Goal: Task Accomplishment & Management: Manage account settings

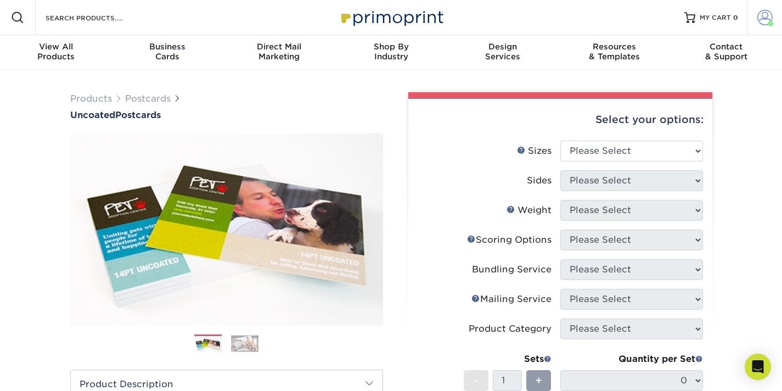
click at [775, 18] on link "Account" at bounding box center [764, 17] width 35 height 35
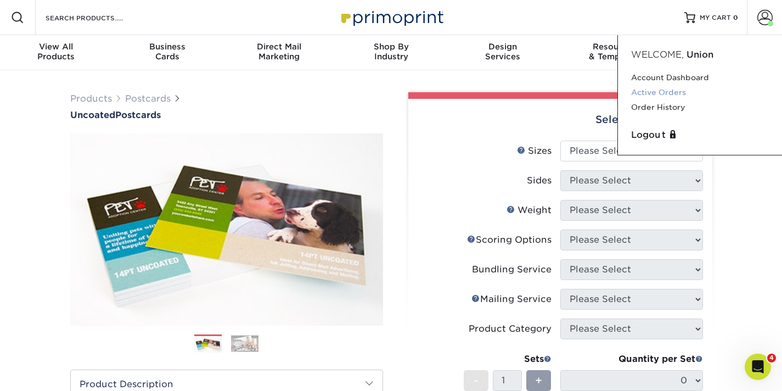
click at [658, 92] on link "Active Orders" at bounding box center [700, 92] width 138 height 15
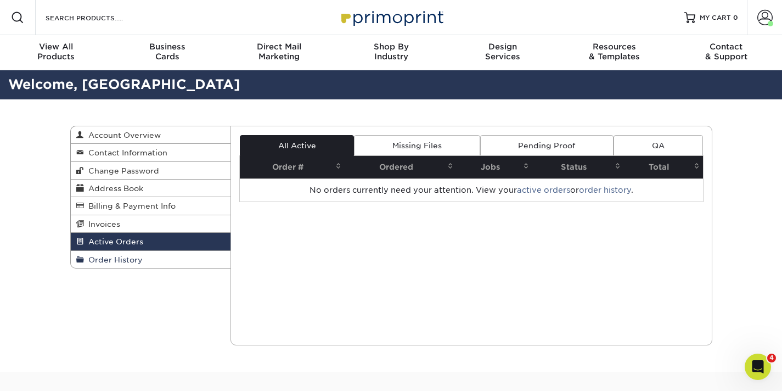
click at [104, 264] on span "Order History" at bounding box center [113, 259] width 59 height 9
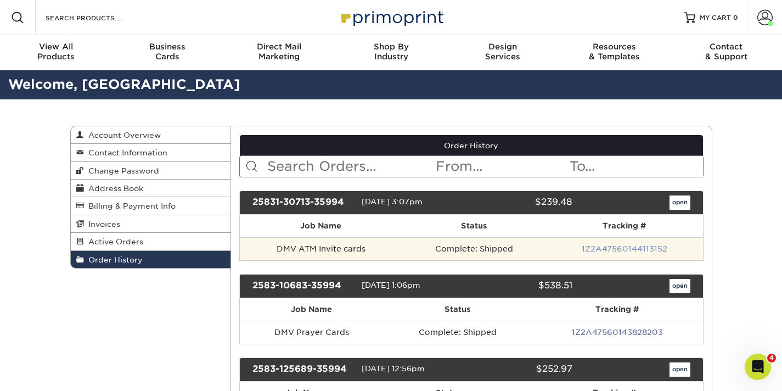
click at [635, 250] on link "1Z2A47560144113152" at bounding box center [625, 248] width 86 height 9
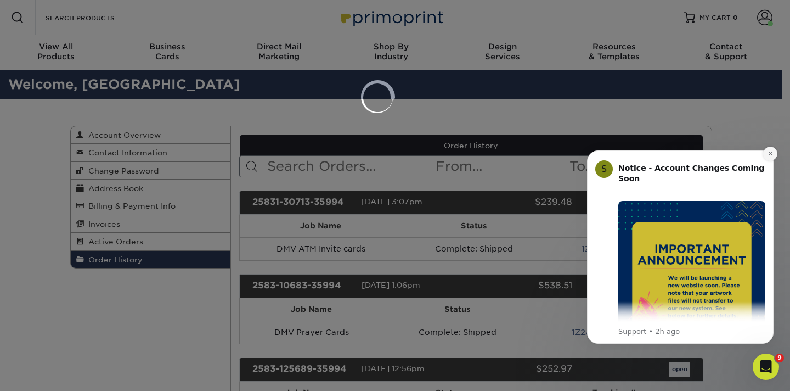
click at [771, 153] on icon "Dismiss notification" at bounding box center [771, 153] width 6 height 6
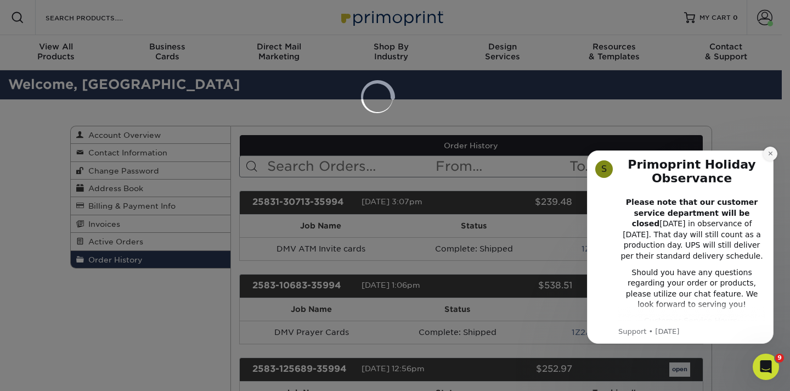
click at [770, 152] on icon "Dismiss notification" at bounding box center [771, 153] width 6 height 6
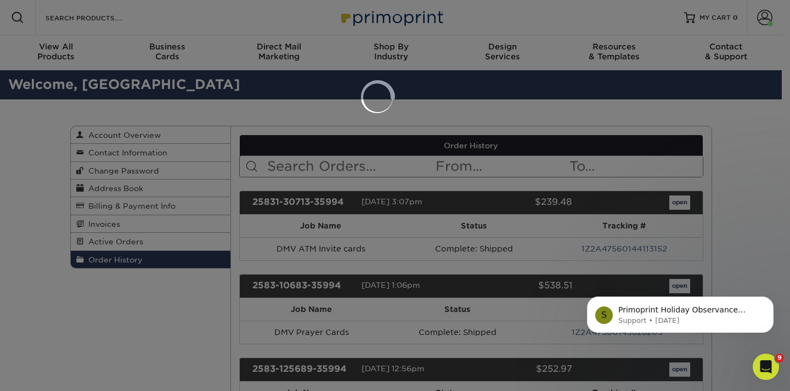
click at [604, 249] on div "S Primoprint Holiday Observance Please note that our customer service and produ…" at bounding box center [680, 263] width 202 height 137
click at [359, 98] on div at bounding box center [395, 195] width 790 height 391
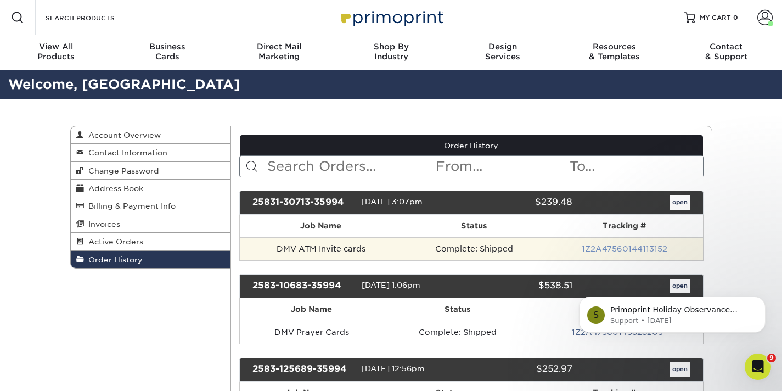
click at [627, 251] on link "1Z2A47560144113152" at bounding box center [625, 248] width 86 height 9
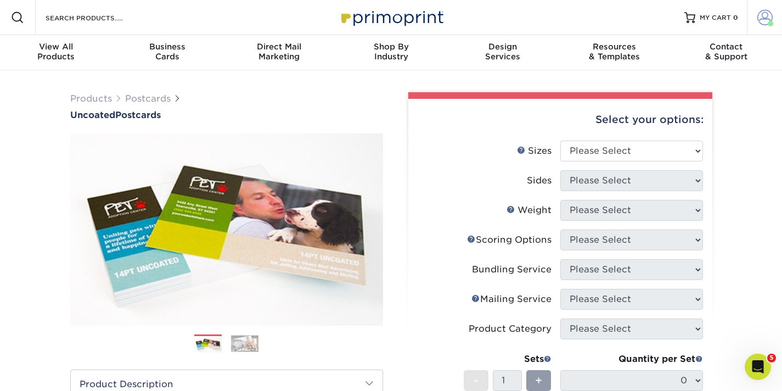
click at [761, 15] on span at bounding box center [764, 17] width 15 height 15
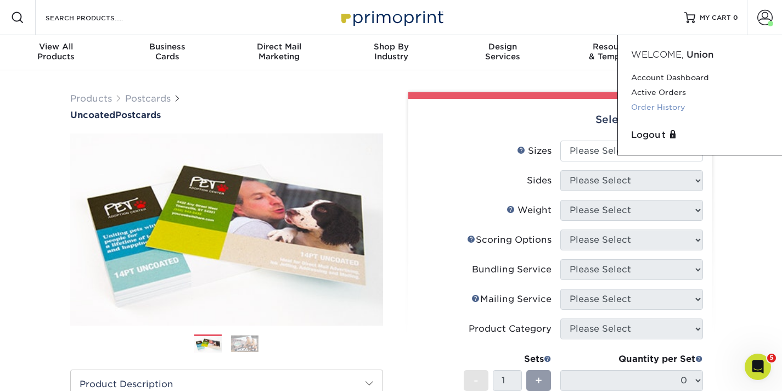
click at [656, 110] on link "Order History" at bounding box center [700, 107] width 138 height 15
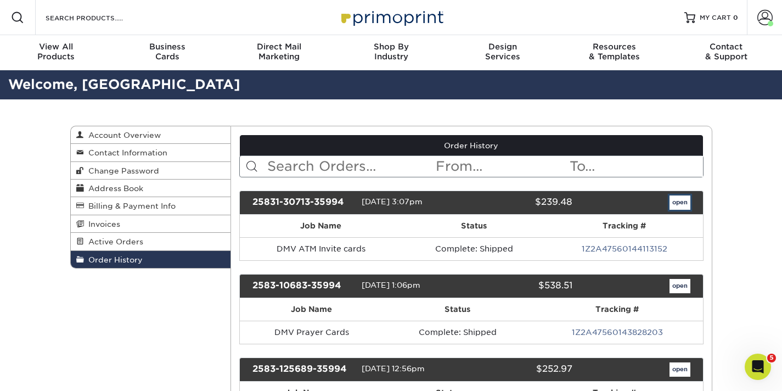
click at [677, 203] on link "open" at bounding box center [679, 202] width 21 height 14
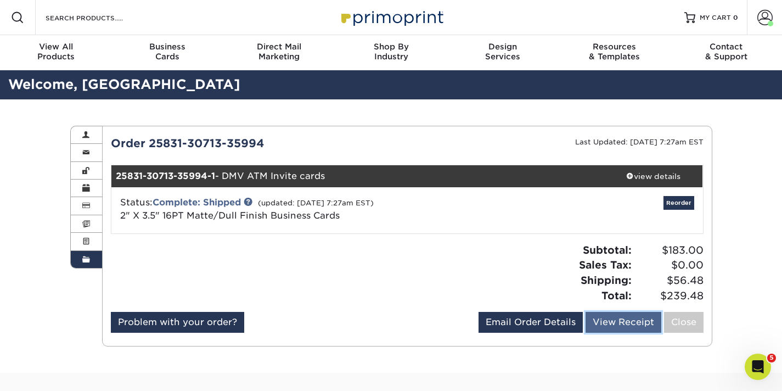
click at [618, 323] on link "View Receipt" at bounding box center [623, 322] width 76 height 21
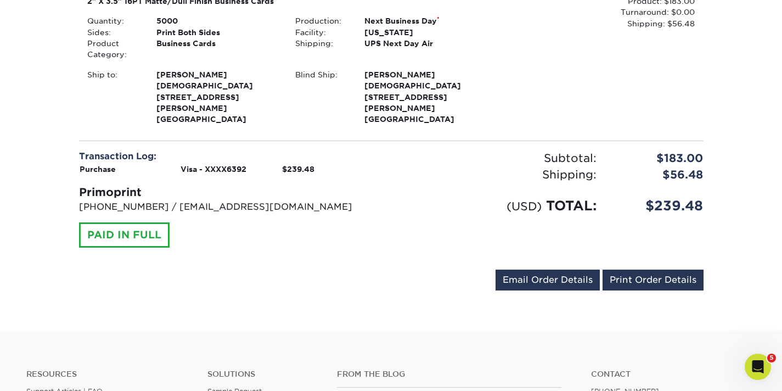
scroll to position [251, 0]
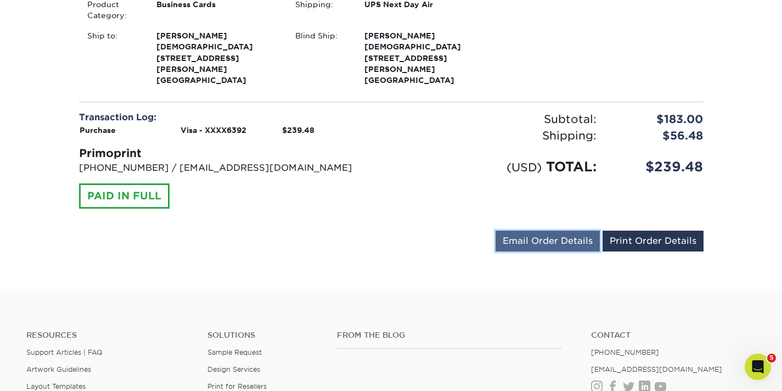
click at [546, 233] on link "Email Order Details" at bounding box center [547, 240] width 104 height 21
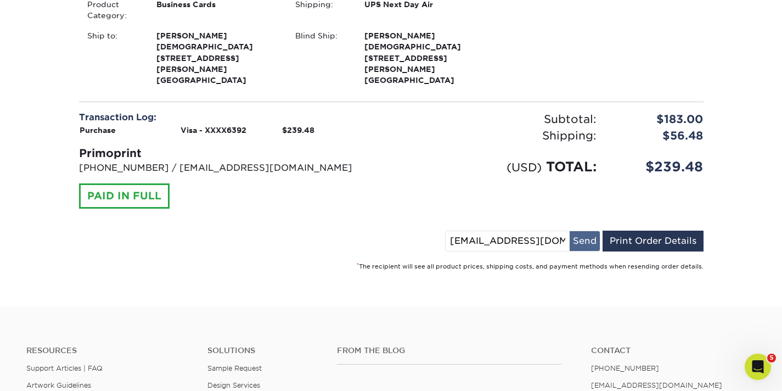
click at [589, 234] on button "Send" at bounding box center [585, 241] width 30 height 20
click at [645, 230] on link "Print Order Details" at bounding box center [652, 240] width 101 height 21
